Goal: Task Accomplishment & Management: Manage account settings

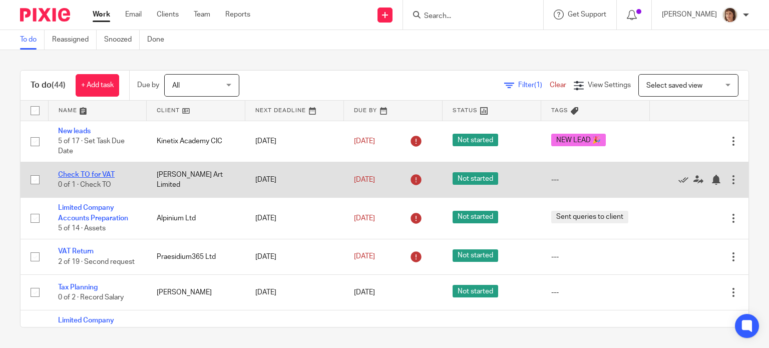
click at [82, 178] on link "Check TO for VAT" at bounding box center [86, 174] width 57 height 7
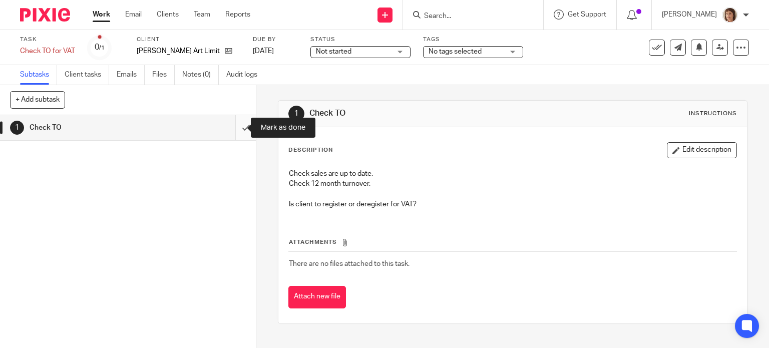
drag, startPoint x: 234, startPoint y: 130, endPoint x: 238, endPoint y: 124, distance: 7.0
click at [234, 130] on input "submit" at bounding box center [128, 127] width 256 height 25
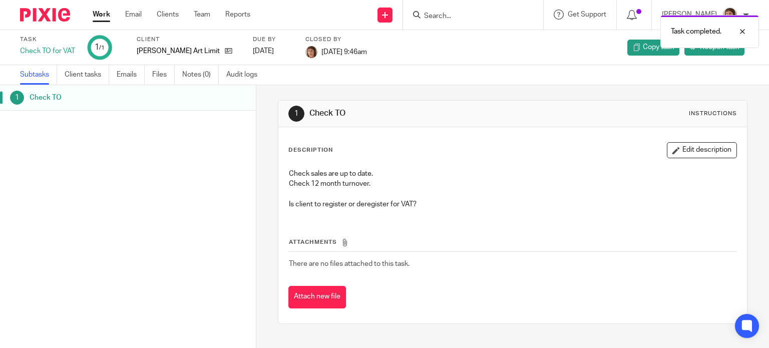
click at [99, 13] on link "Work" at bounding box center [102, 15] width 18 height 10
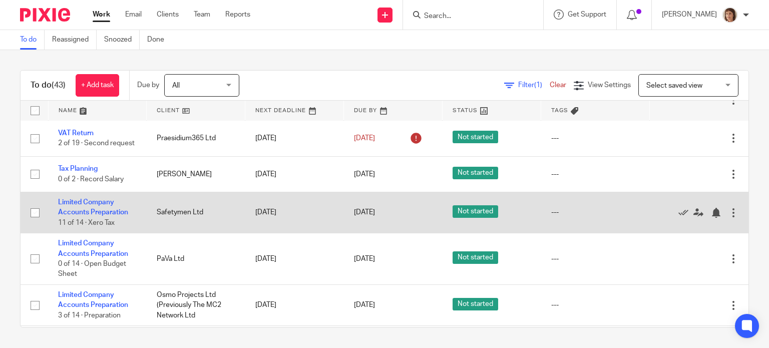
scroll to position [100, 0]
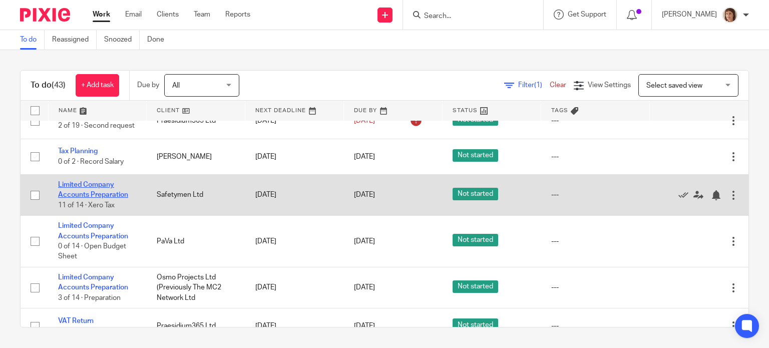
click at [82, 198] on link "Limited Company Accounts Preparation" at bounding box center [93, 189] width 70 height 17
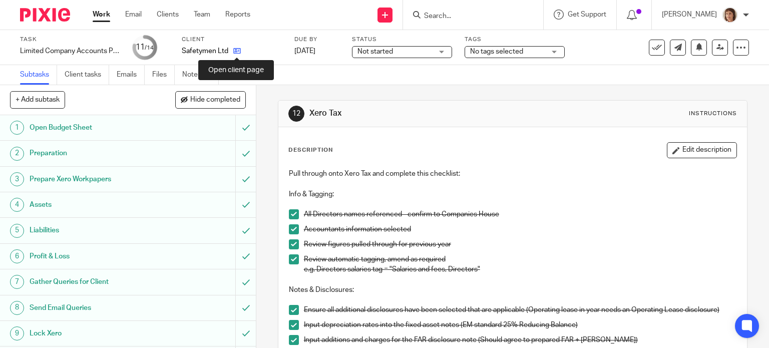
click at [237, 50] on icon at bounding box center [237, 51] width 8 height 8
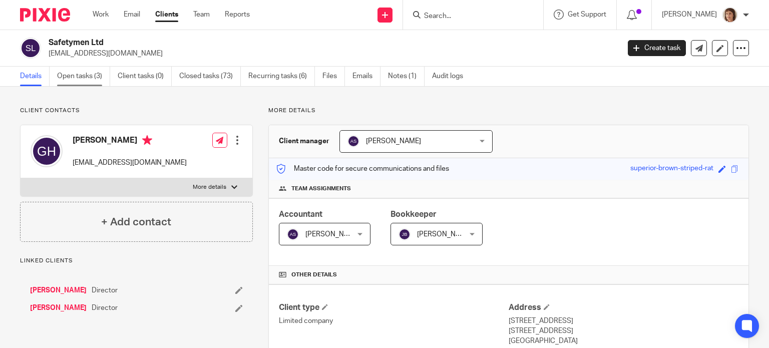
click at [85, 76] on link "Open tasks (3)" at bounding box center [83, 77] width 53 height 20
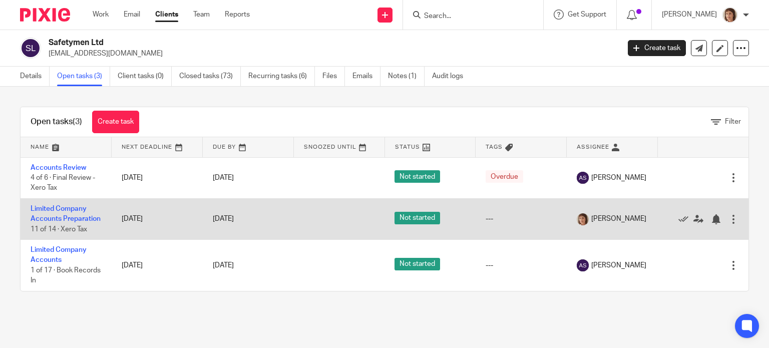
click at [729, 222] on div at bounding box center [734, 219] width 10 height 10
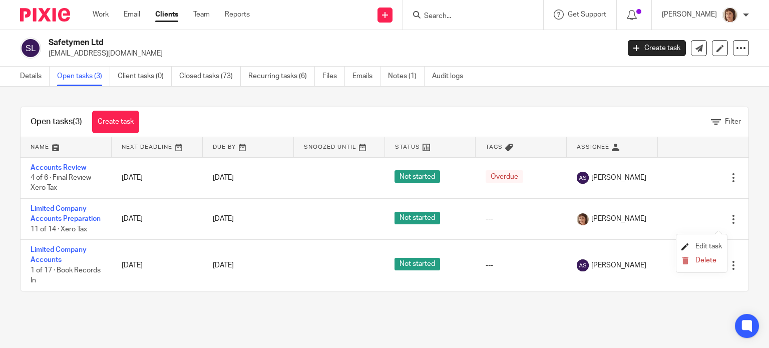
click at [711, 246] on span "Edit task" at bounding box center [709, 246] width 27 height 7
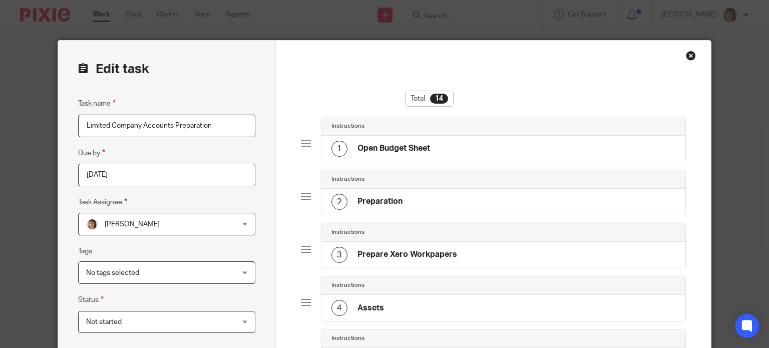
click at [688, 52] on div "Close this dialog window" at bounding box center [691, 56] width 10 height 10
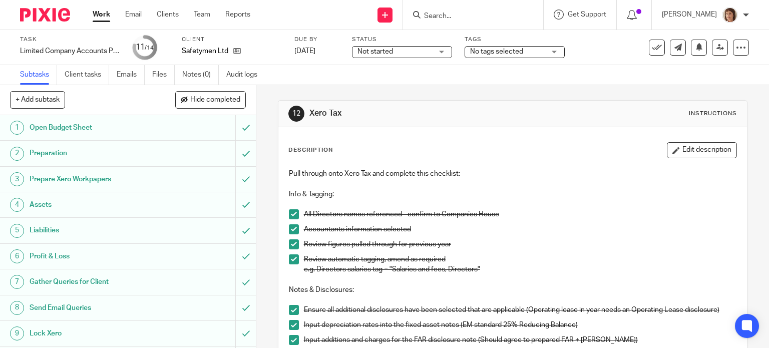
click at [556, 52] on div "No tags selected" at bounding box center [515, 52] width 100 height 12
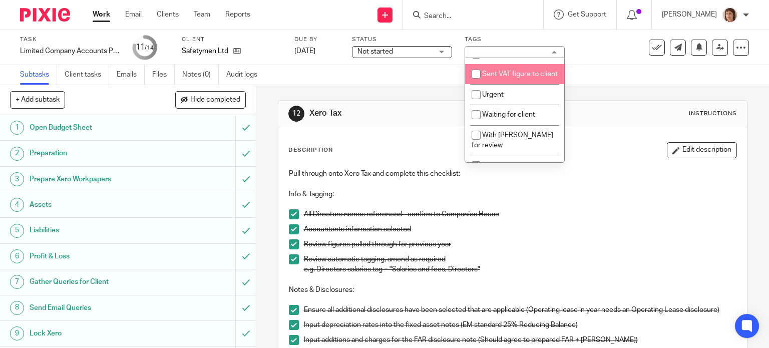
scroll to position [451, 0]
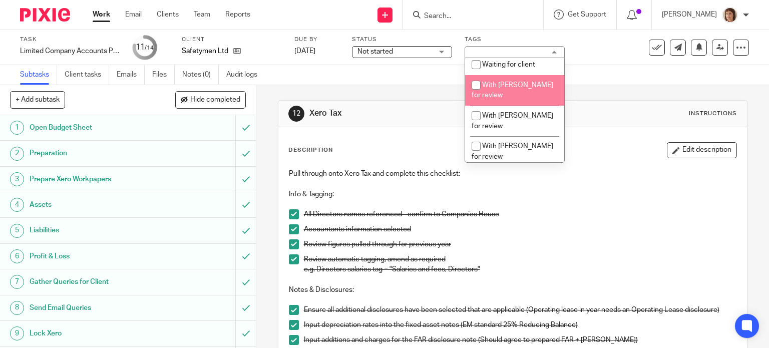
click at [529, 99] on span "With [PERSON_NAME] for review" at bounding box center [513, 91] width 82 height 18
checkbox input "true"
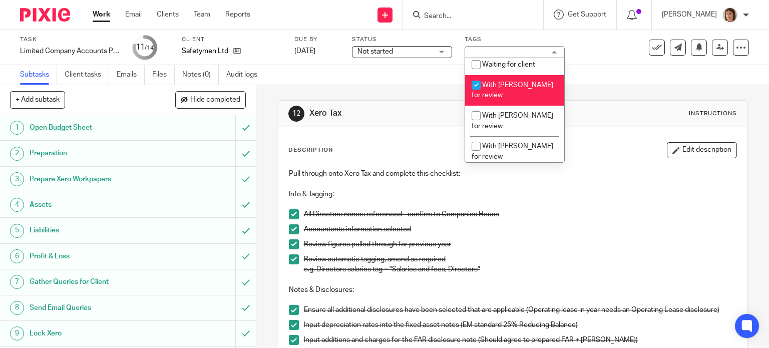
click at [96, 13] on link "Work" at bounding box center [102, 15] width 18 height 10
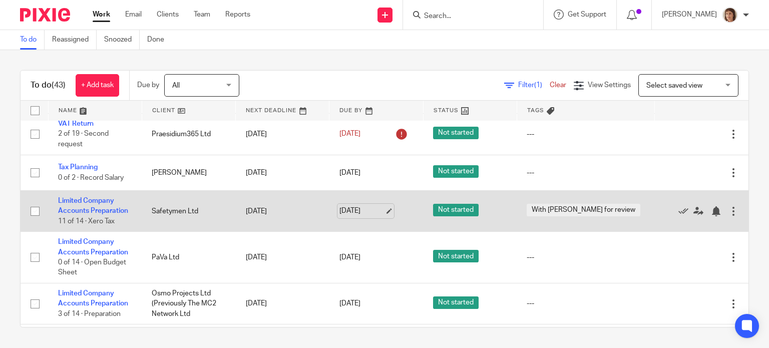
scroll to position [100, 0]
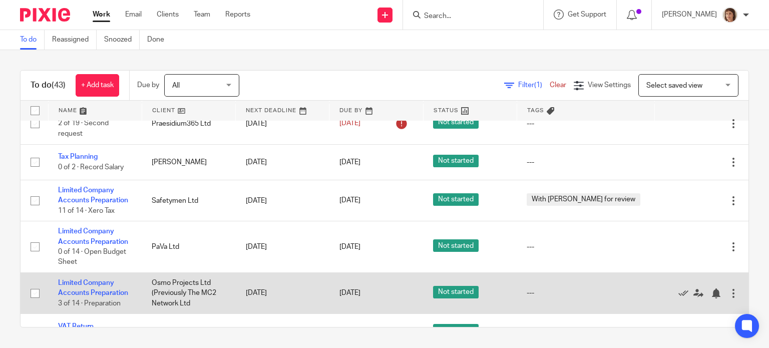
click at [82, 289] on td "Limited Company Accounts Preparation 3 of 14 · Preparation" at bounding box center [95, 293] width 94 height 41
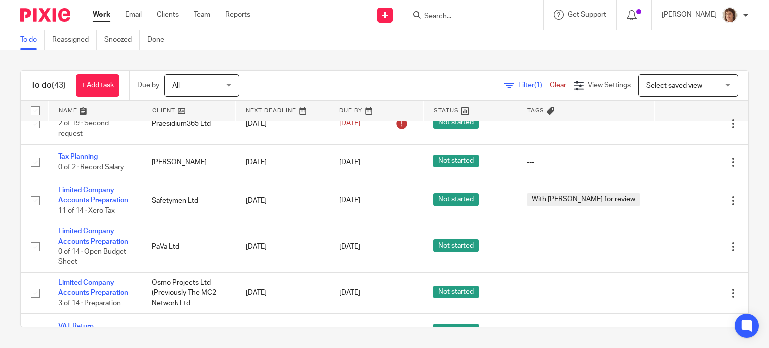
click at [423, 10] on form at bounding box center [476, 15] width 107 height 13
click at [423, 17] on input "Search" at bounding box center [468, 16] width 90 height 9
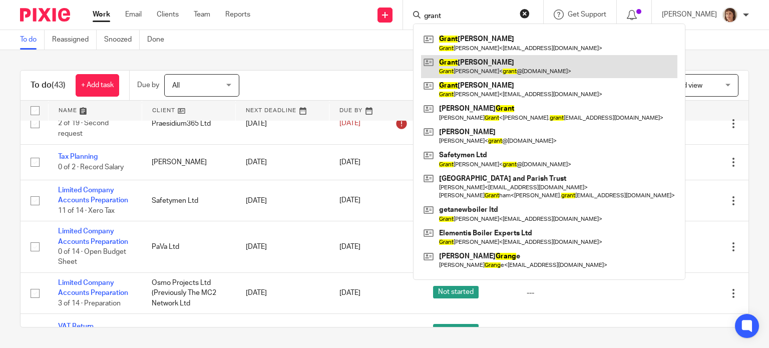
type input "grant"
drag, startPoint x: 465, startPoint y: 55, endPoint x: 471, endPoint y: 55, distance: 5.5
click at [465, 55] on link at bounding box center [549, 66] width 256 height 23
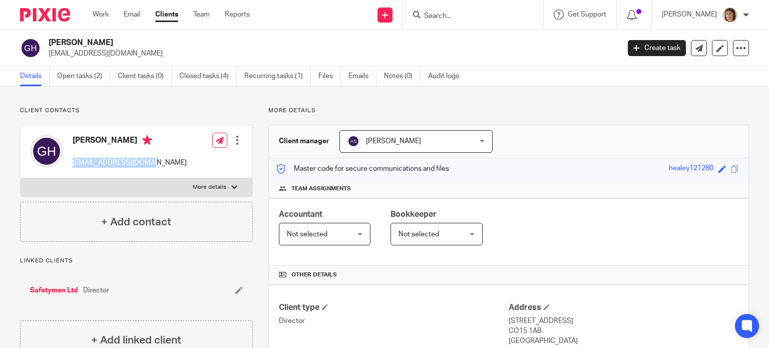
drag, startPoint x: 73, startPoint y: 162, endPoint x: 149, endPoint y: 165, distance: 75.7
click at [149, 165] on div "[PERSON_NAME] [EMAIL_ADDRESS][DOMAIN_NAME] Edit contact Create client from cont…" at bounding box center [137, 151] width 232 height 53
copy p "[EMAIL_ADDRESS][DOMAIN_NAME]"
click at [424, 20] on input "Search" at bounding box center [468, 16] width 90 height 9
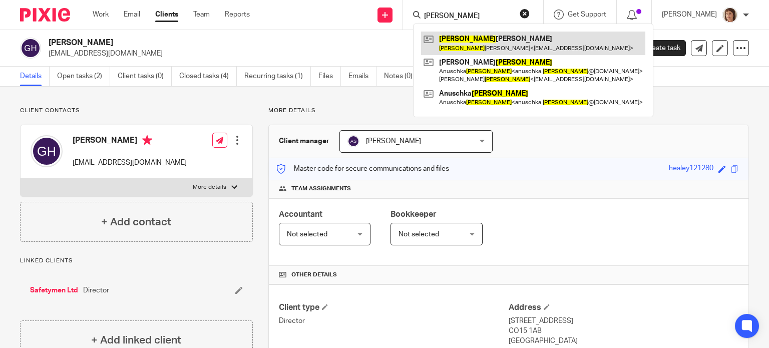
type input "[PERSON_NAME]"
click at [456, 45] on link at bounding box center [533, 43] width 224 height 23
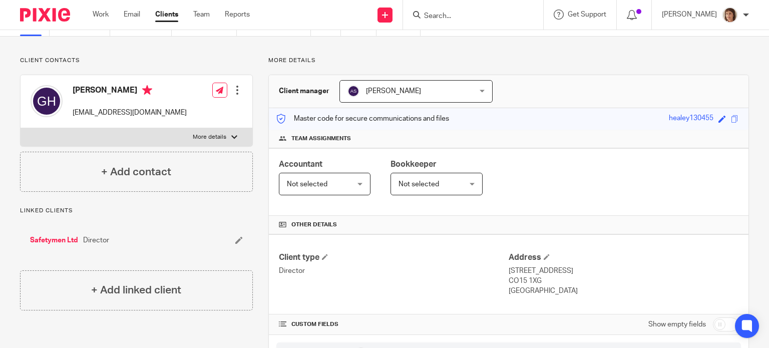
scroll to position [100, 0]
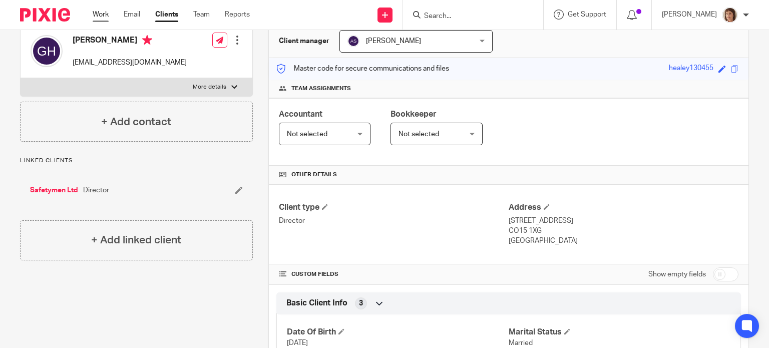
click at [97, 14] on link "Work" at bounding box center [101, 15] width 16 height 10
